Goal: Find specific page/section: Find specific page/section

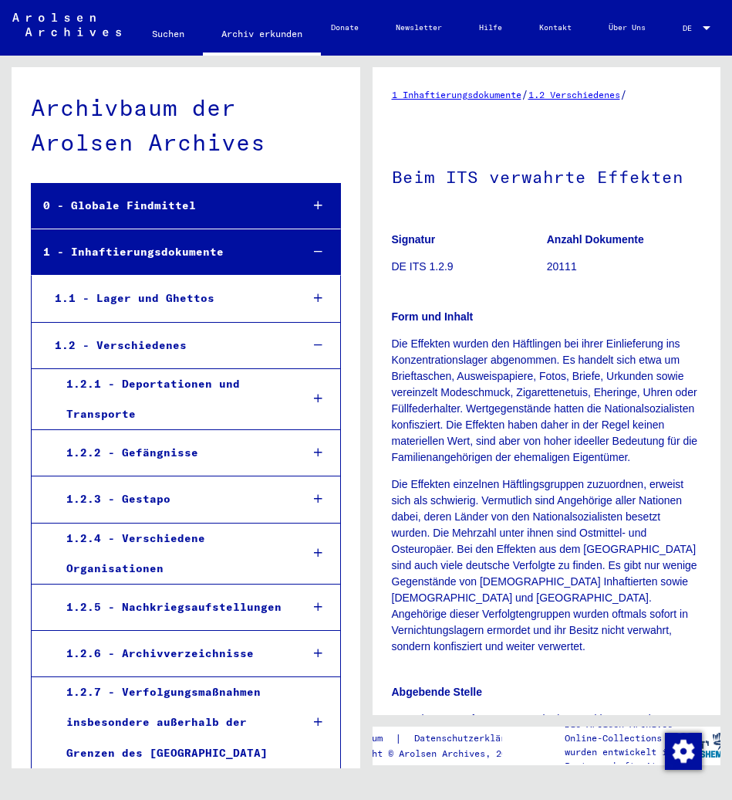
click at [314, 207] on icon at bounding box center [318, 205] width 8 height 11
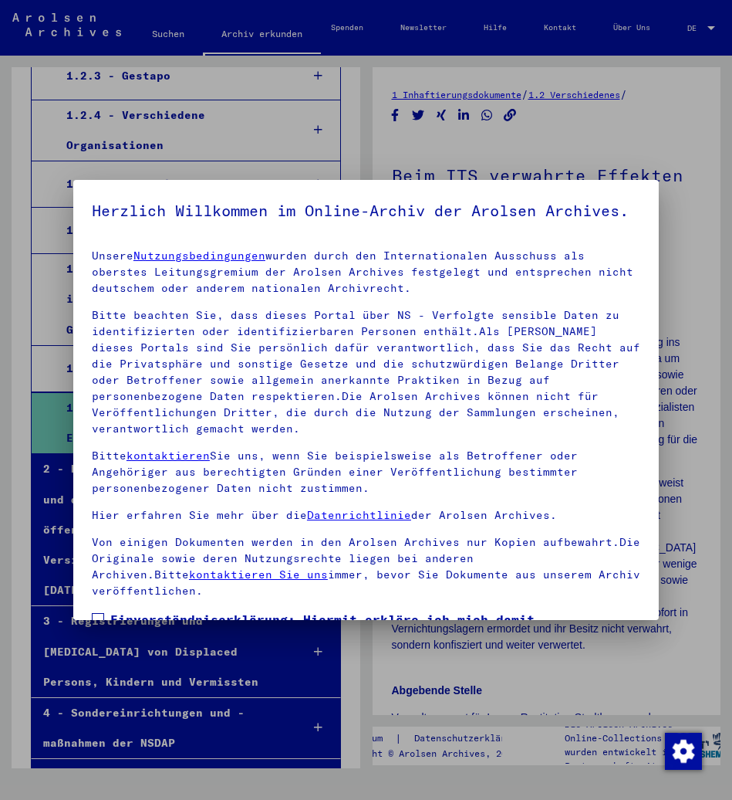
scroll to position [181, 0]
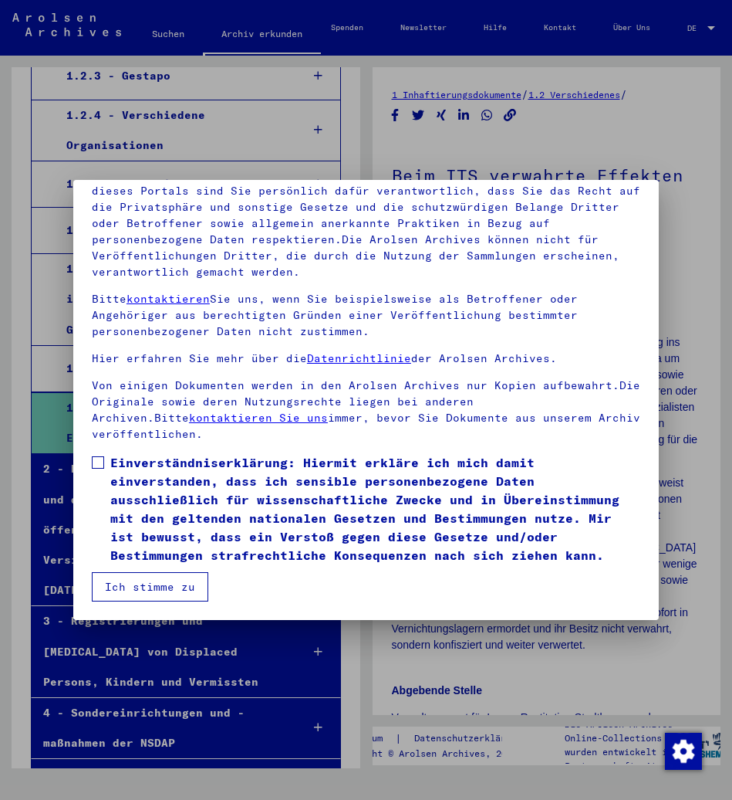
click at [204, 575] on button "Ich stimme zu" at bounding box center [150, 586] width 117 height 29
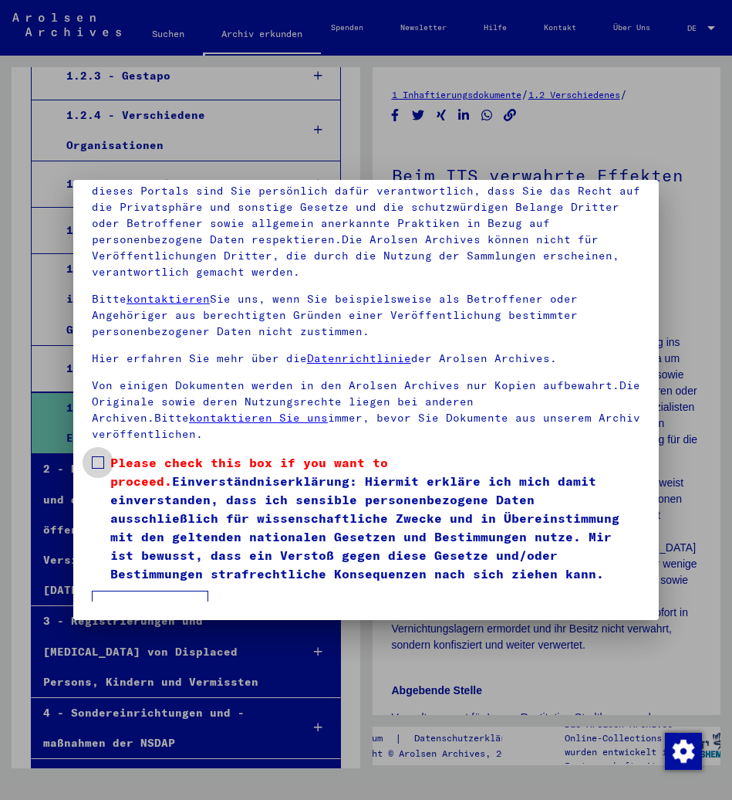
click at [128, 455] on span "Please check this box if you want to proceed." at bounding box center [249, 472] width 278 height 34
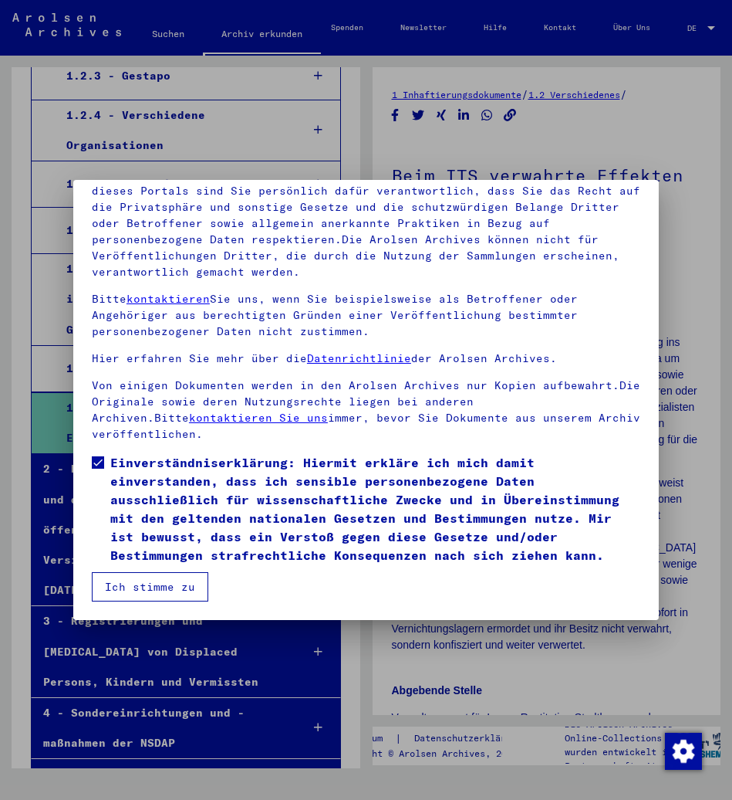
click at [140, 581] on button "Ich stimme zu" at bounding box center [150, 586] width 117 height 29
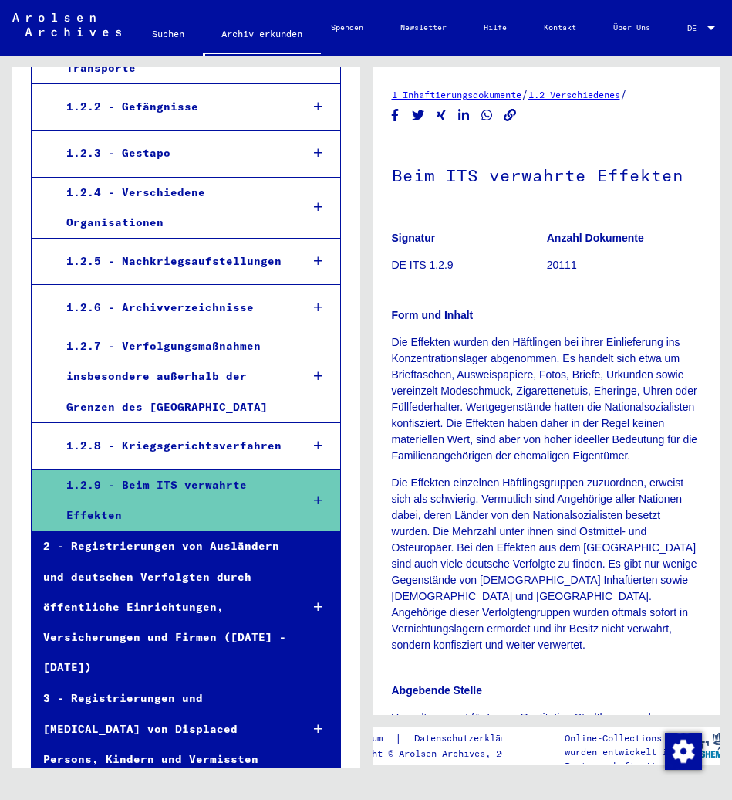
scroll to position [114, 0]
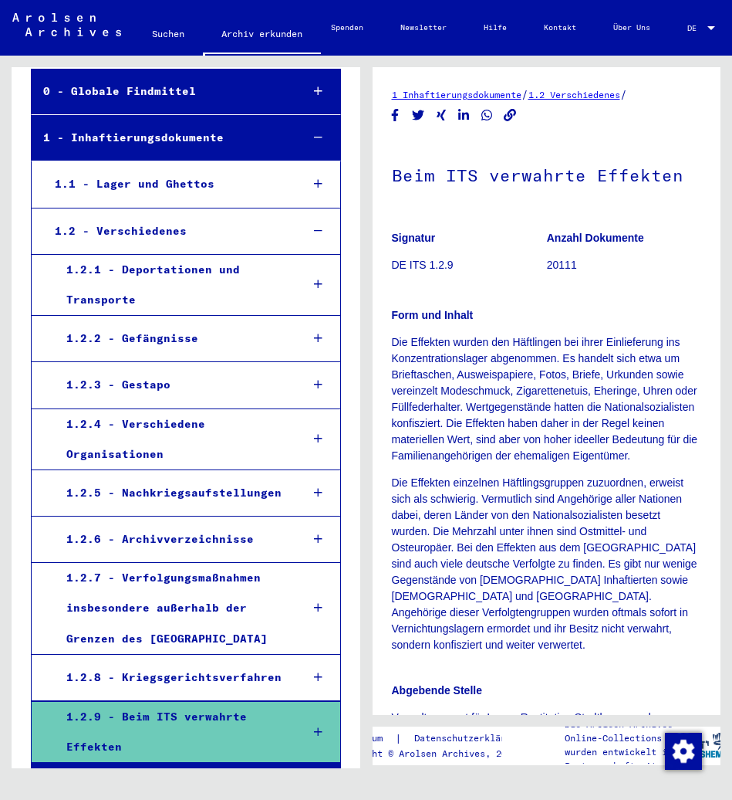
click at [314, 138] on div at bounding box center [317, 138] width 43 height 46
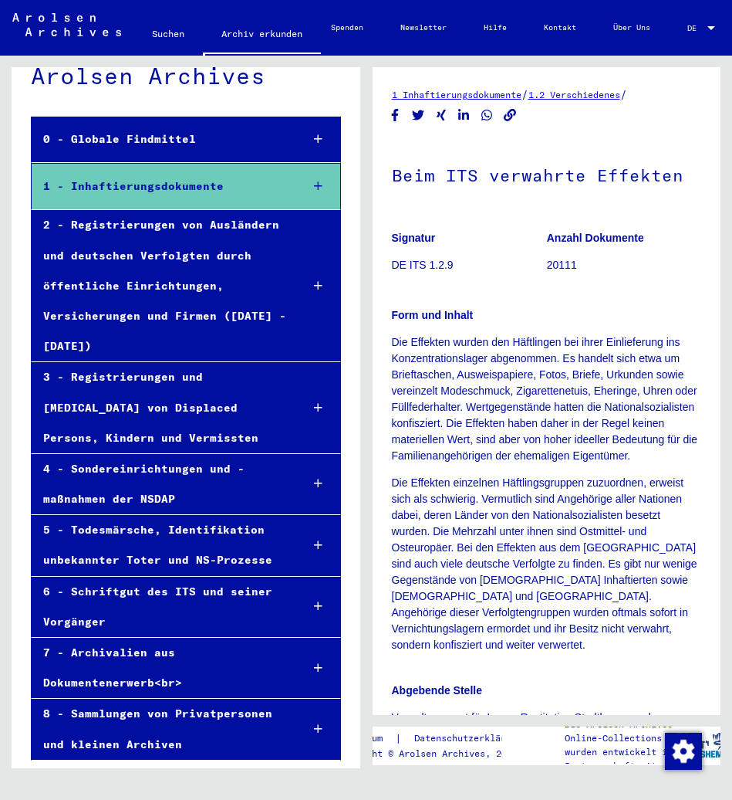
scroll to position [66, 0]
click at [314, 140] on icon at bounding box center [318, 139] width 8 height 11
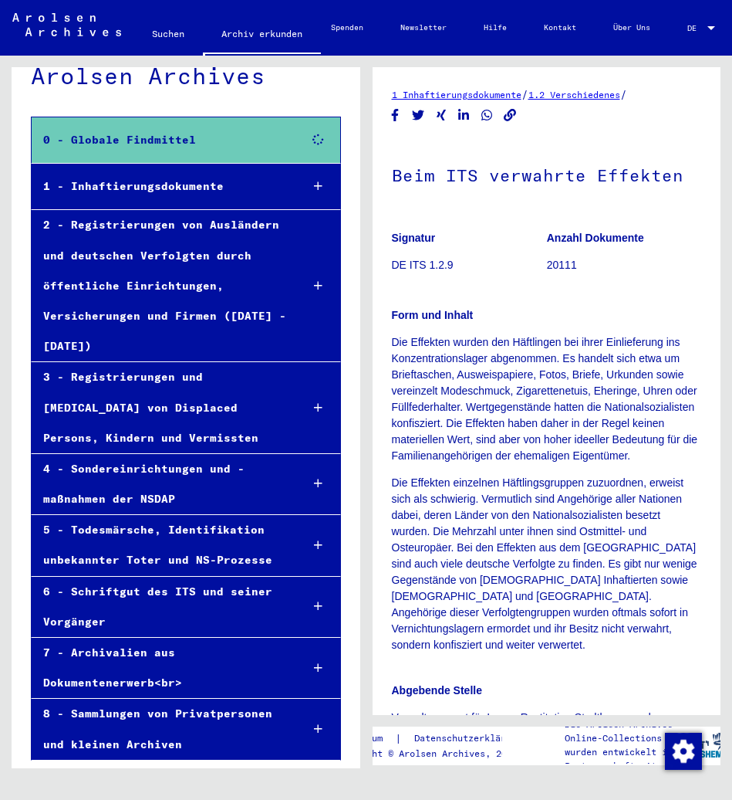
scroll to position [114, 0]
